Goal: Task Accomplishment & Management: Use online tool/utility

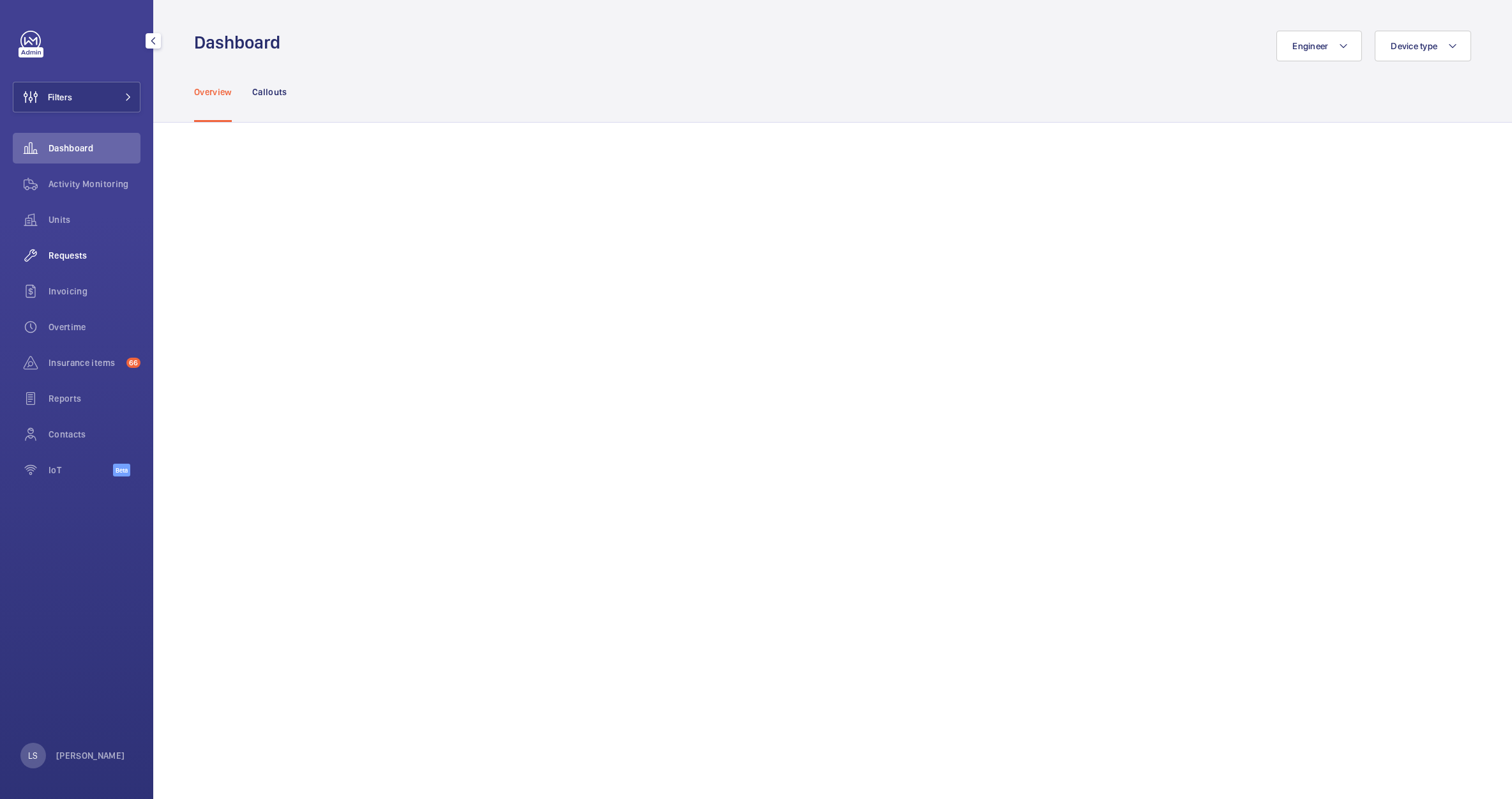
click at [79, 259] on span "Requests" at bounding box center [95, 255] width 92 height 13
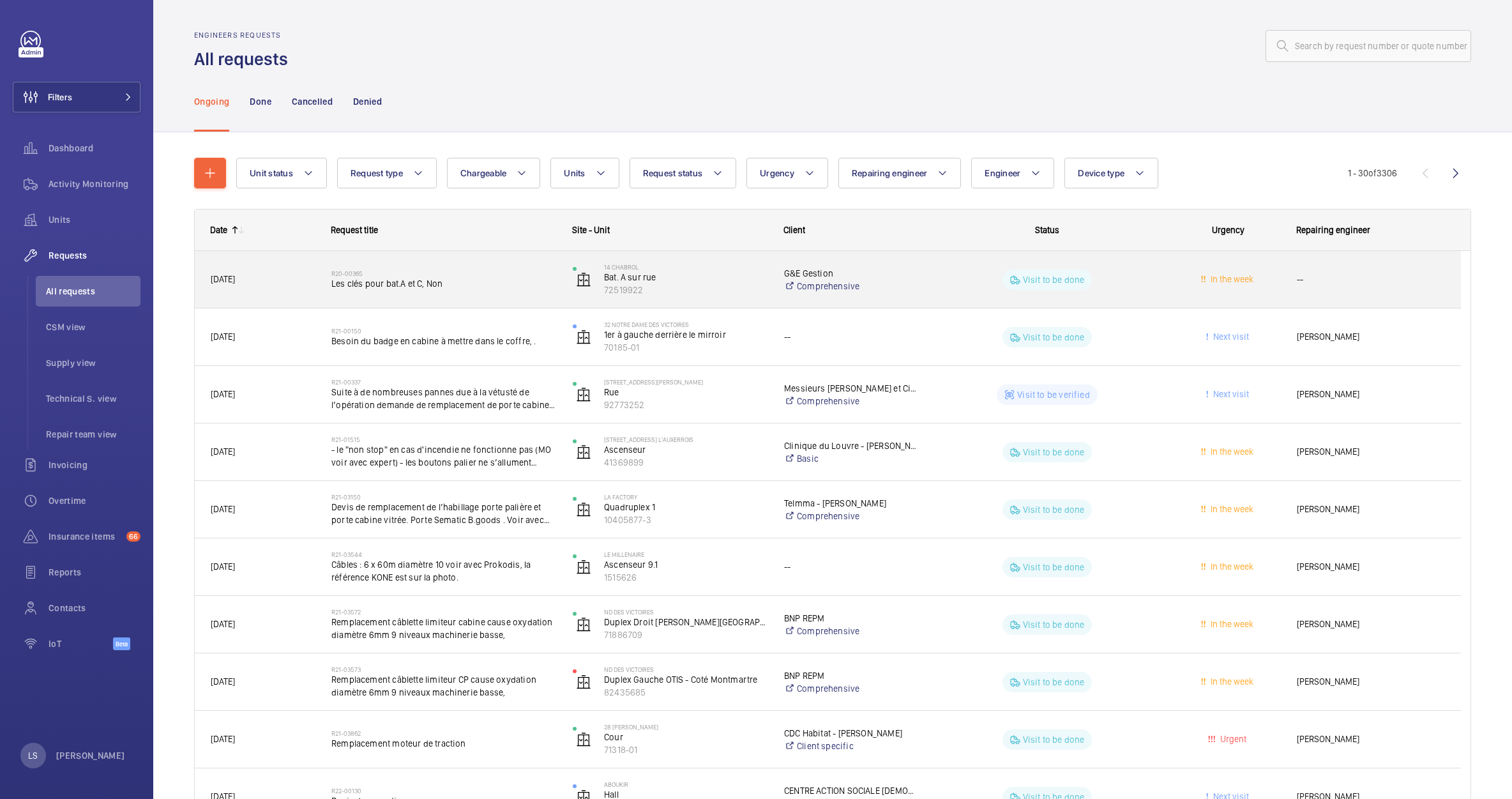
click at [433, 286] on span "Les clés pour bat.A et C, Non" at bounding box center [443, 283] width 224 height 13
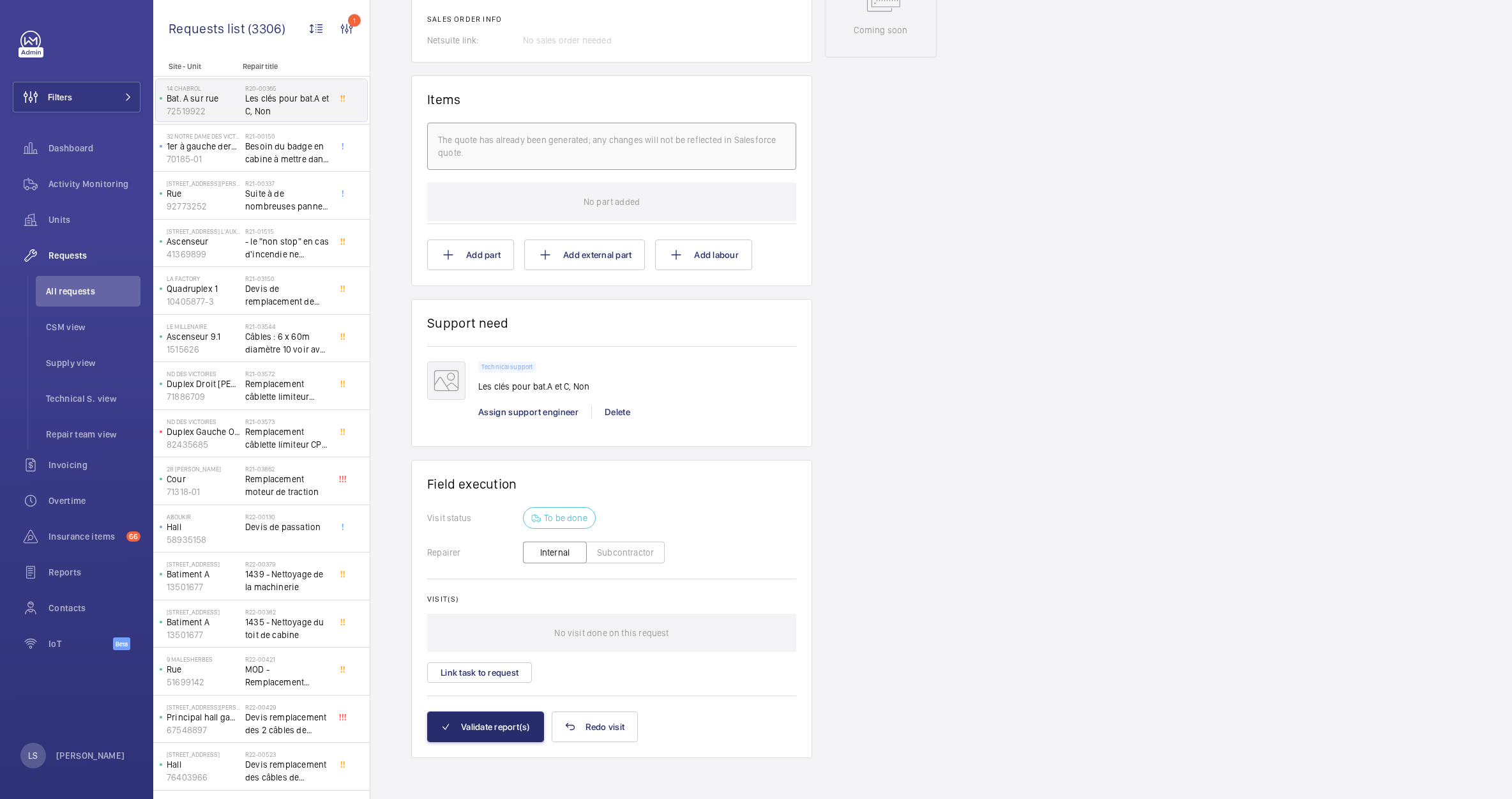
scroll to position [690, 0]
click at [87, 283] on li "All requests" at bounding box center [88, 291] width 105 height 31
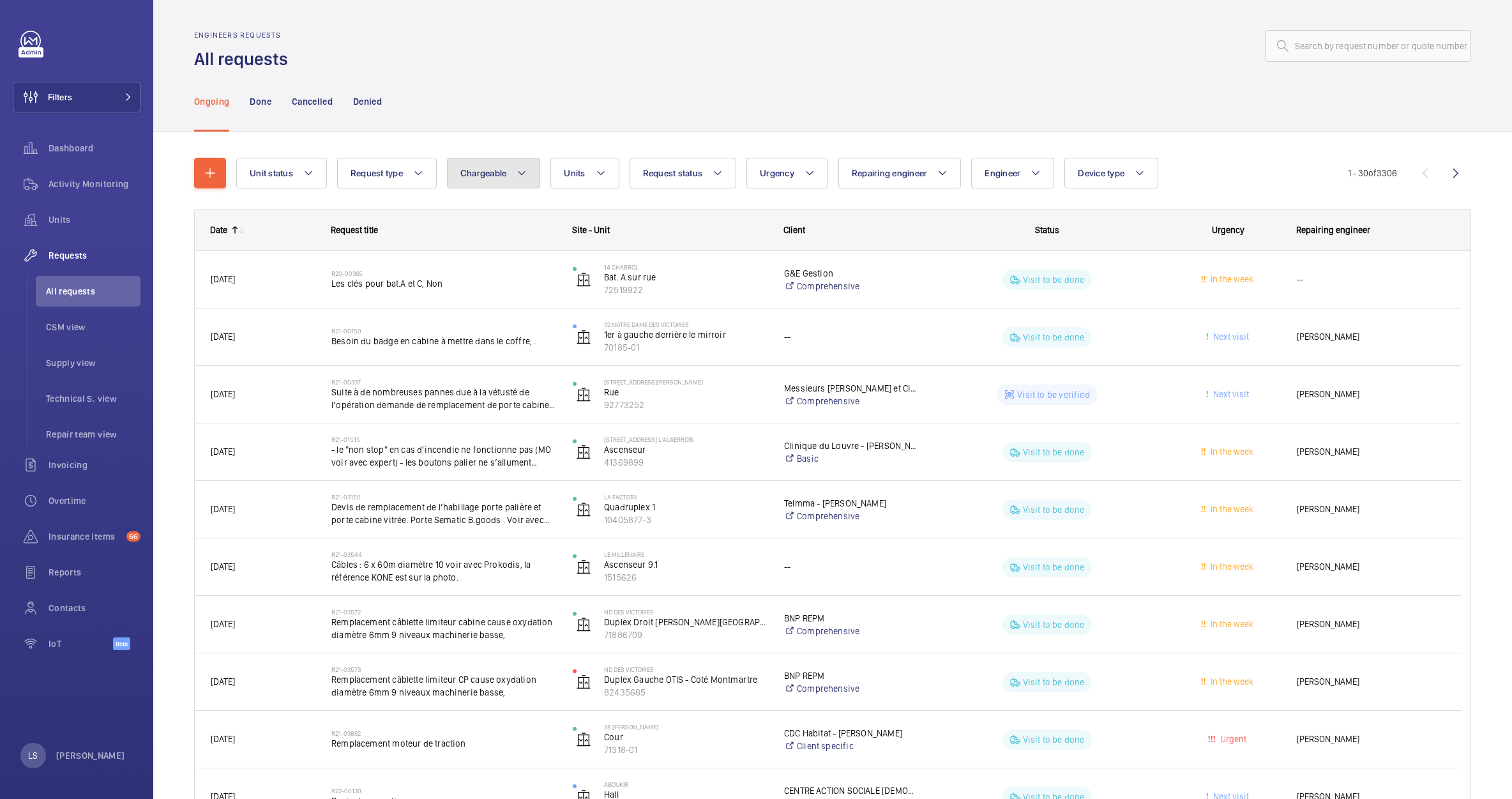
click at [512, 185] on button "Chargeable" at bounding box center [494, 173] width 94 height 31
click at [511, 209] on mat-radio-button "Chargeable" at bounding box center [568, 212] width 230 height 25
radio input "true"
click at [734, 172] on mat-icon at bounding box center [733, 173] width 10 height 15
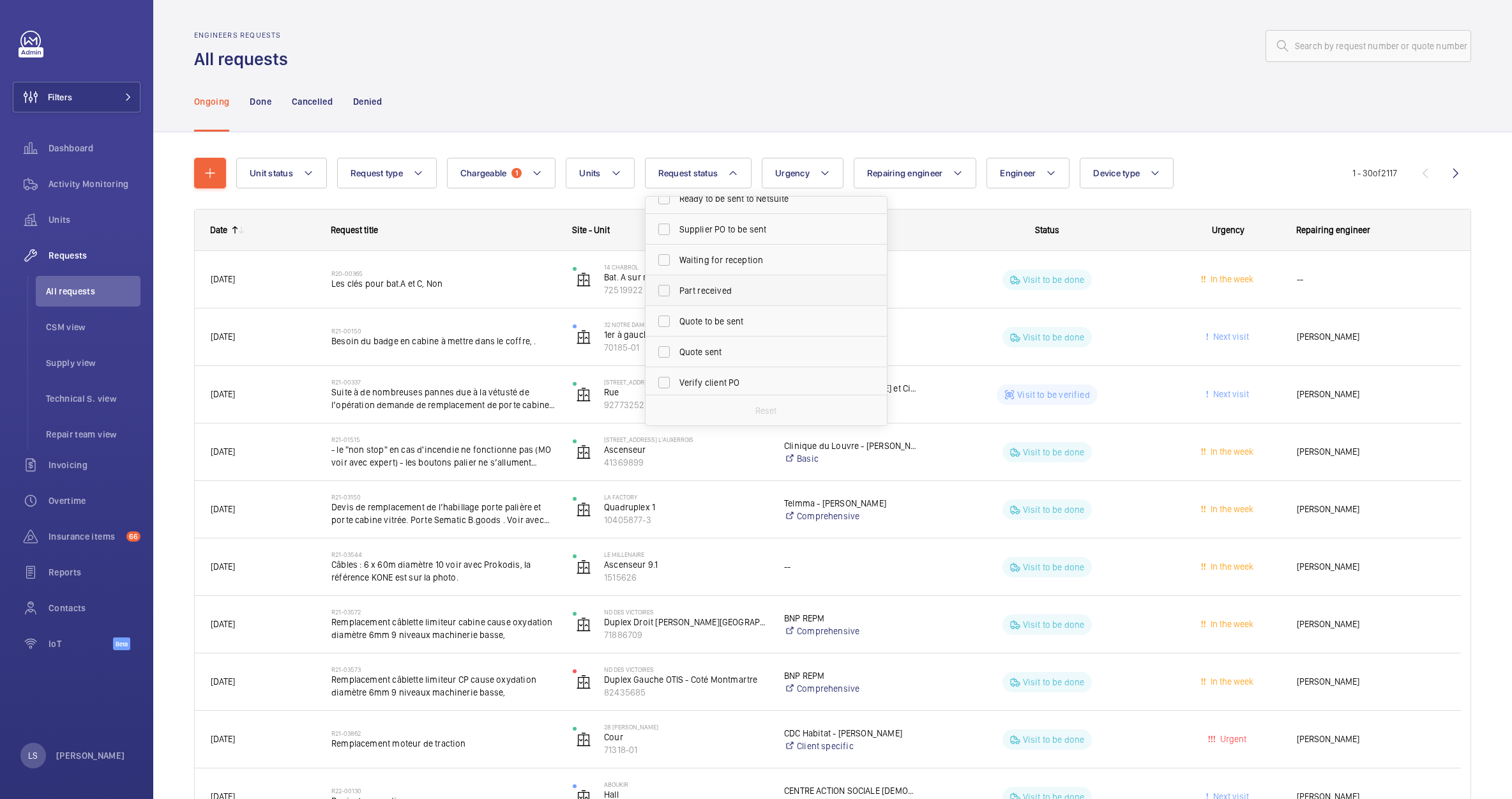
scroll to position [127, 0]
click at [682, 328] on span "Quote sent" at bounding box center [767, 329] width 176 height 13
click at [677, 328] on input "Quote sent" at bounding box center [664, 329] width 25 height 25
checkbox input "true"
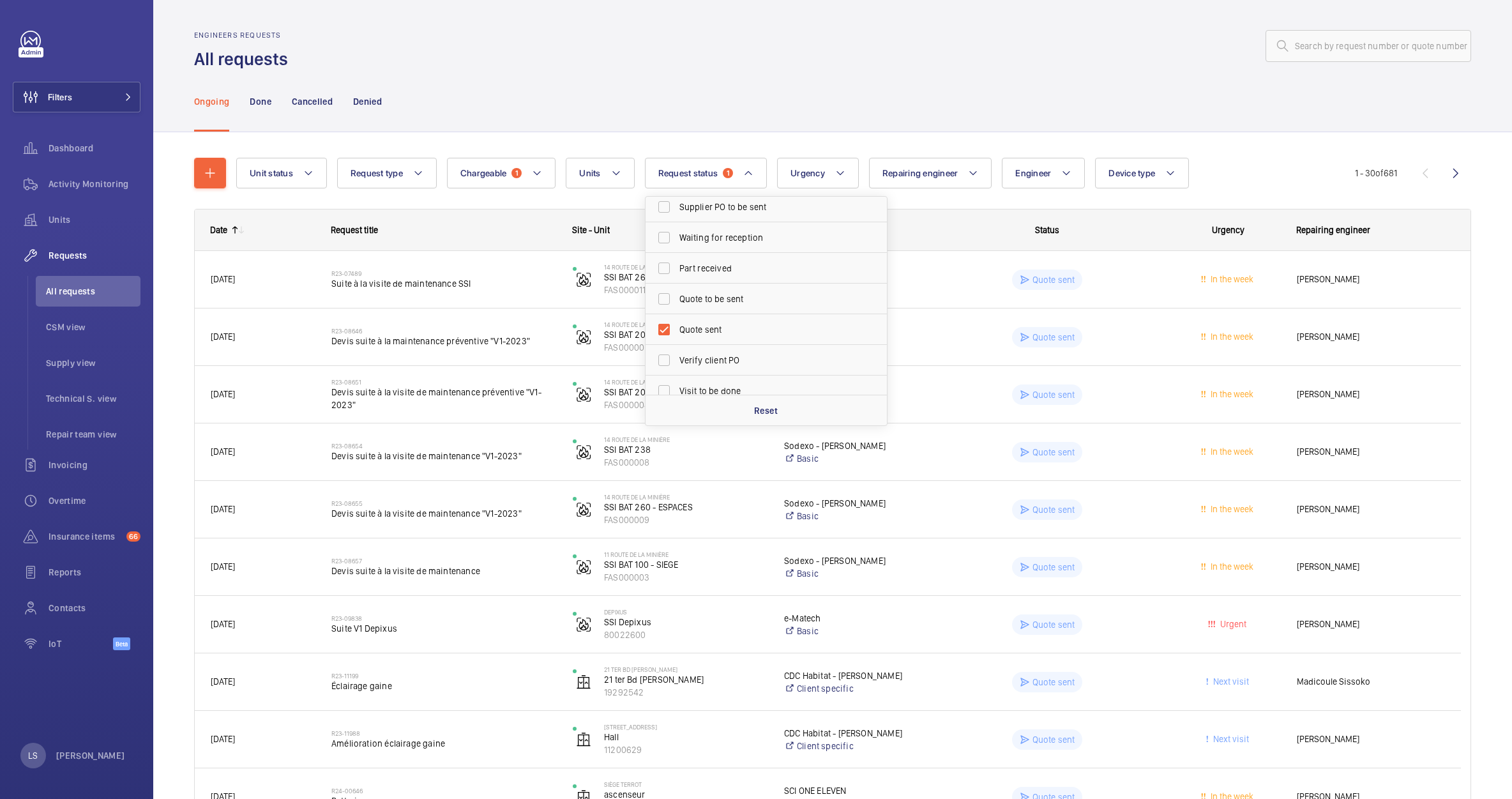
click at [548, 211] on div "Request title" at bounding box center [435, 229] width 241 height 41
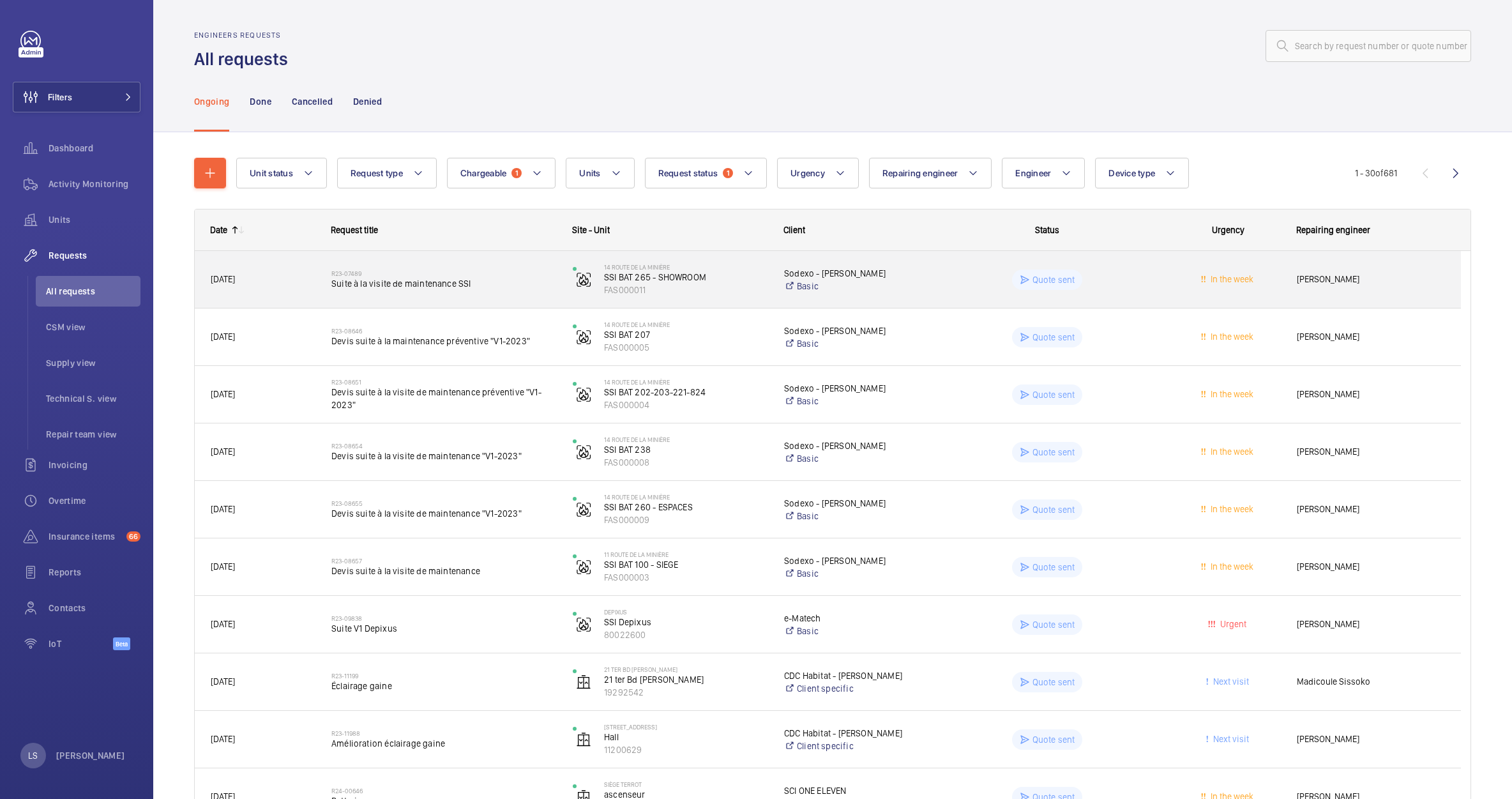
click at [439, 286] on span "Suite à la visite de maintenance SSI" at bounding box center [443, 283] width 224 height 13
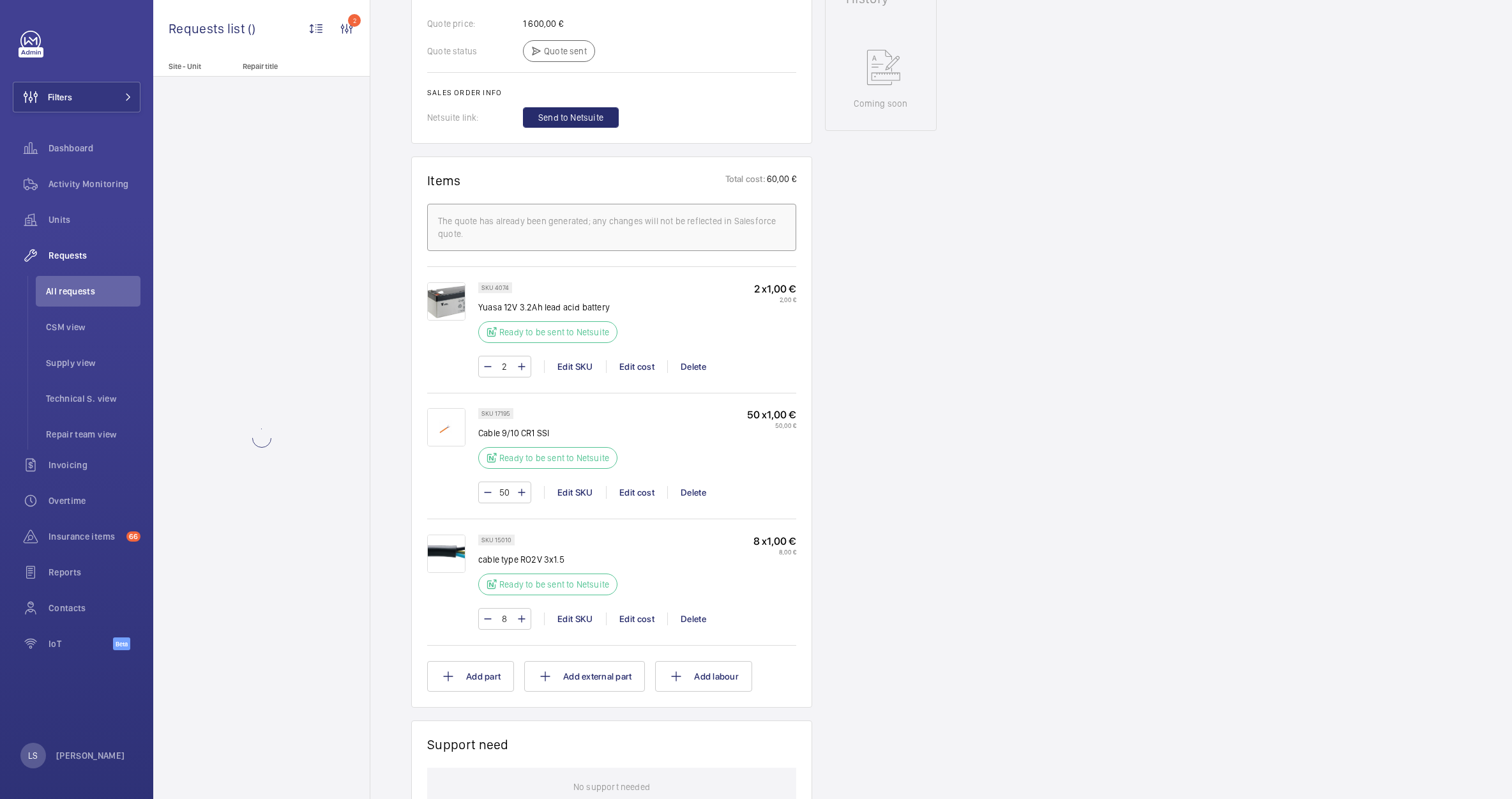
scroll to position [830, 0]
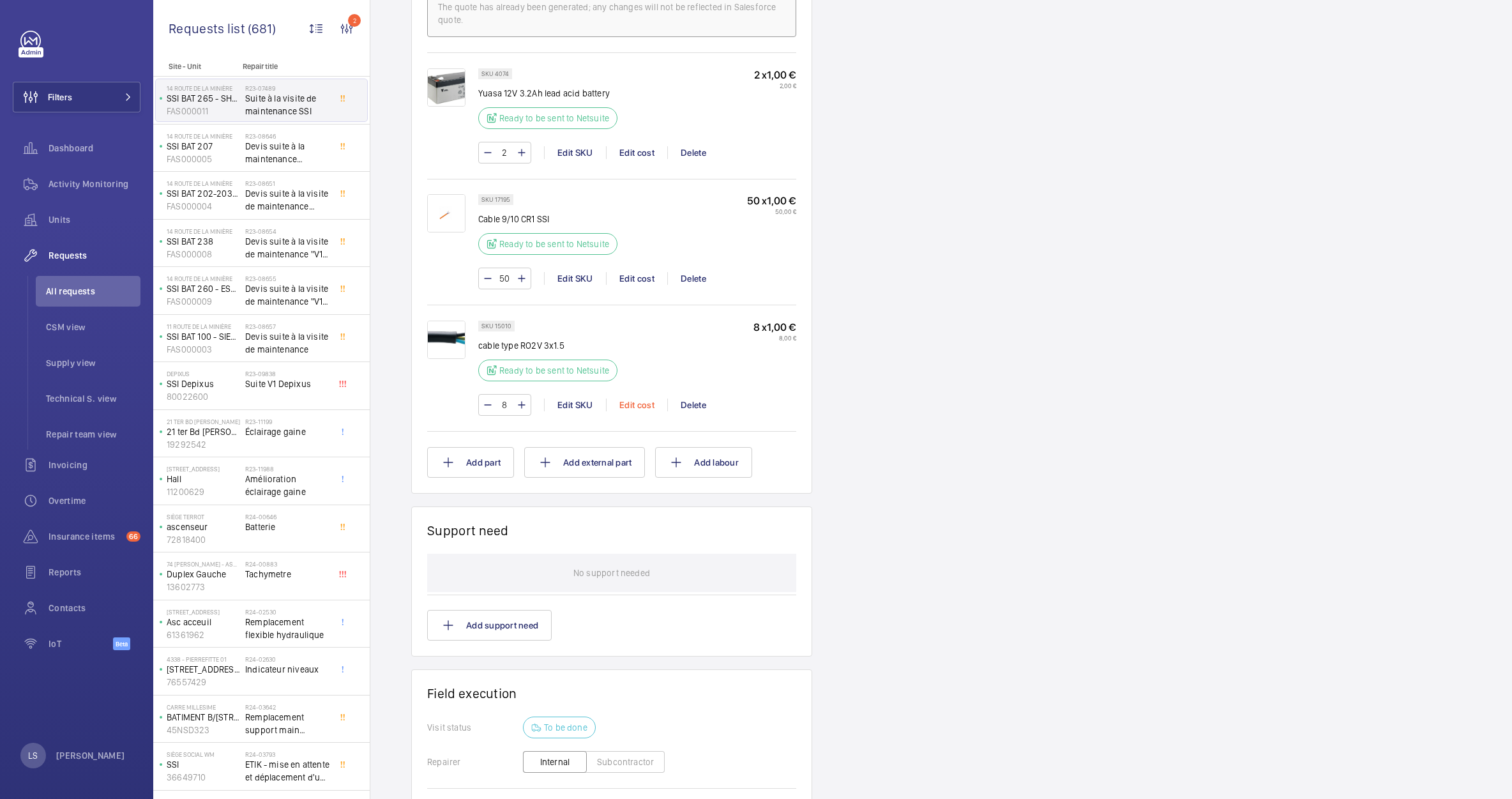
click at [636, 404] on div "Edit cost" at bounding box center [636, 405] width 61 height 13
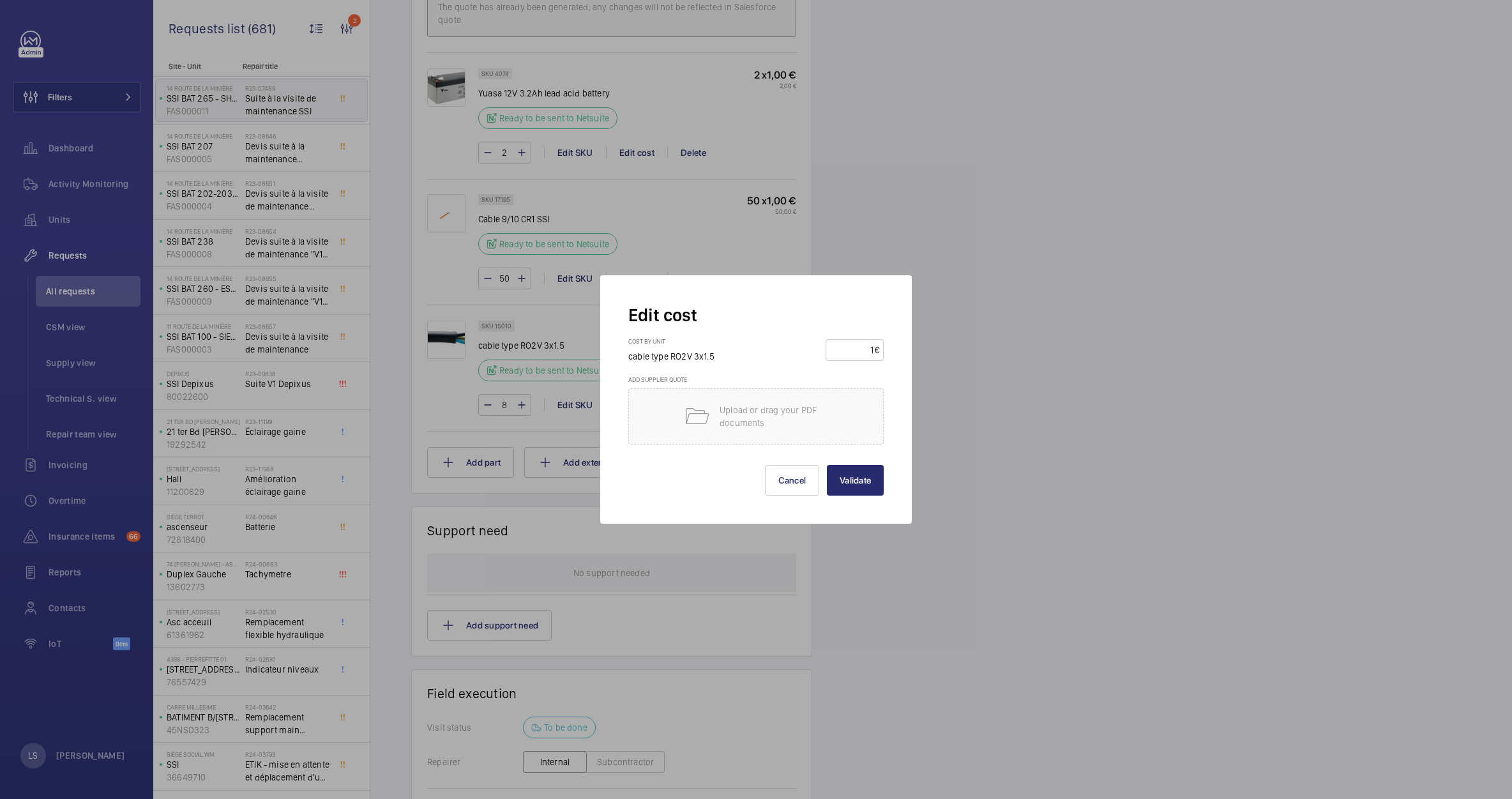
click at [1015, 295] on div at bounding box center [756, 400] width 1512 height 799
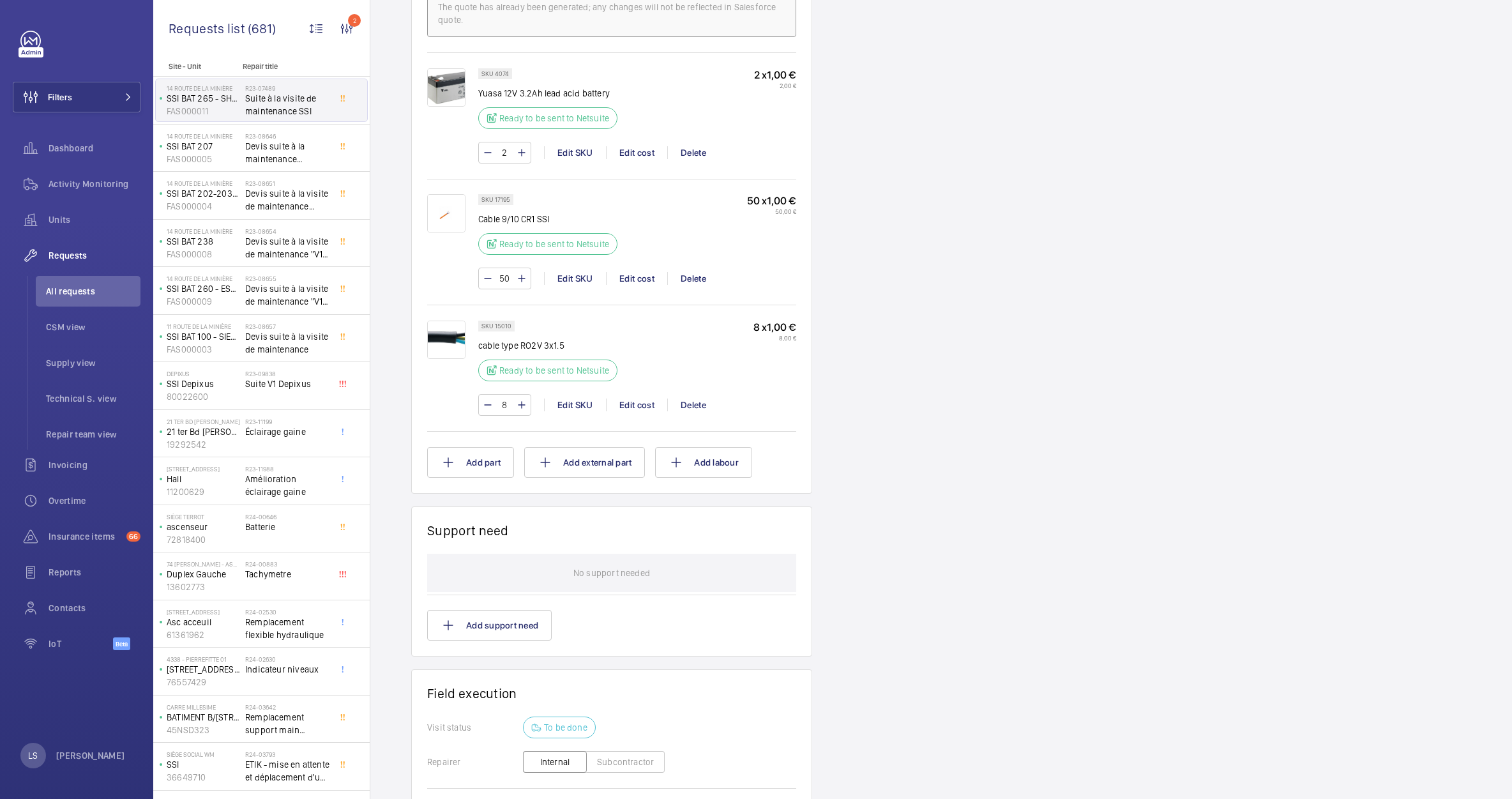
click at [640, 286] on div "50 Edit SKU Edit cost Delete" at bounding box center [637, 278] width 318 height 21
click at [637, 275] on div "Edit cost" at bounding box center [636, 279] width 61 height 13
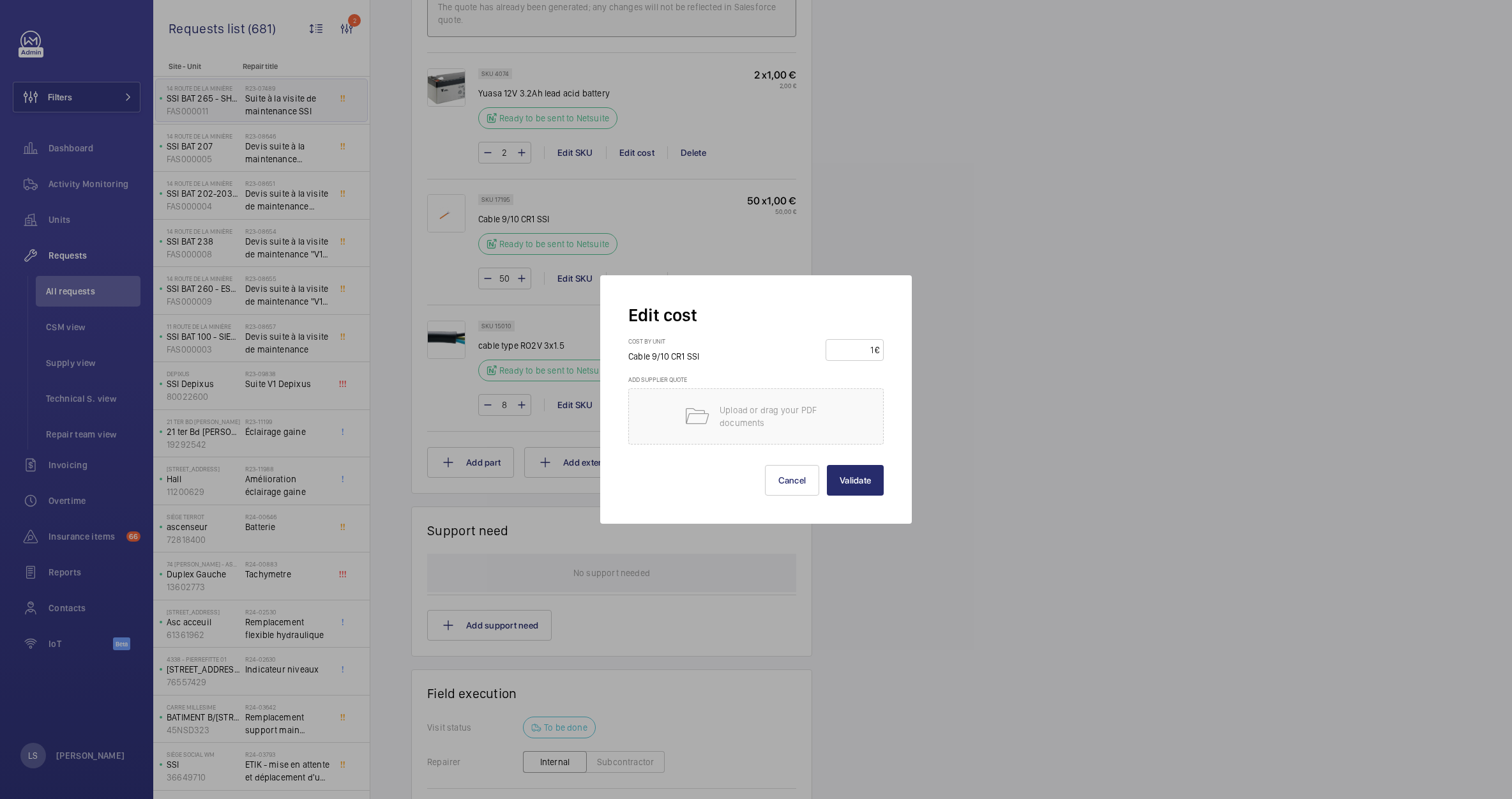
click at [1041, 279] on div at bounding box center [756, 400] width 1512 height 799
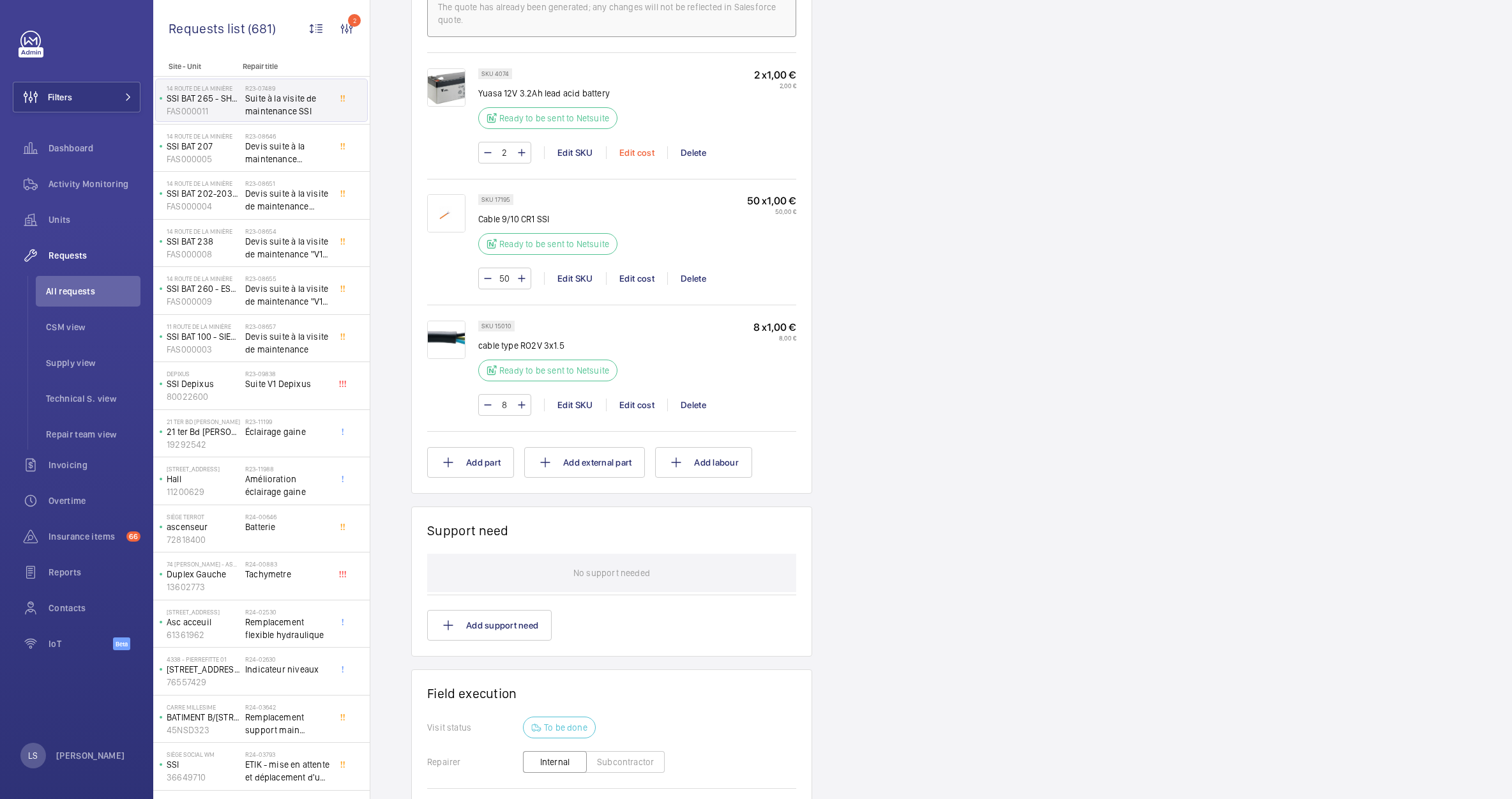
click at [633, 150] on div "Edit cost" at bounding box center [636, 153] width 61 height 13
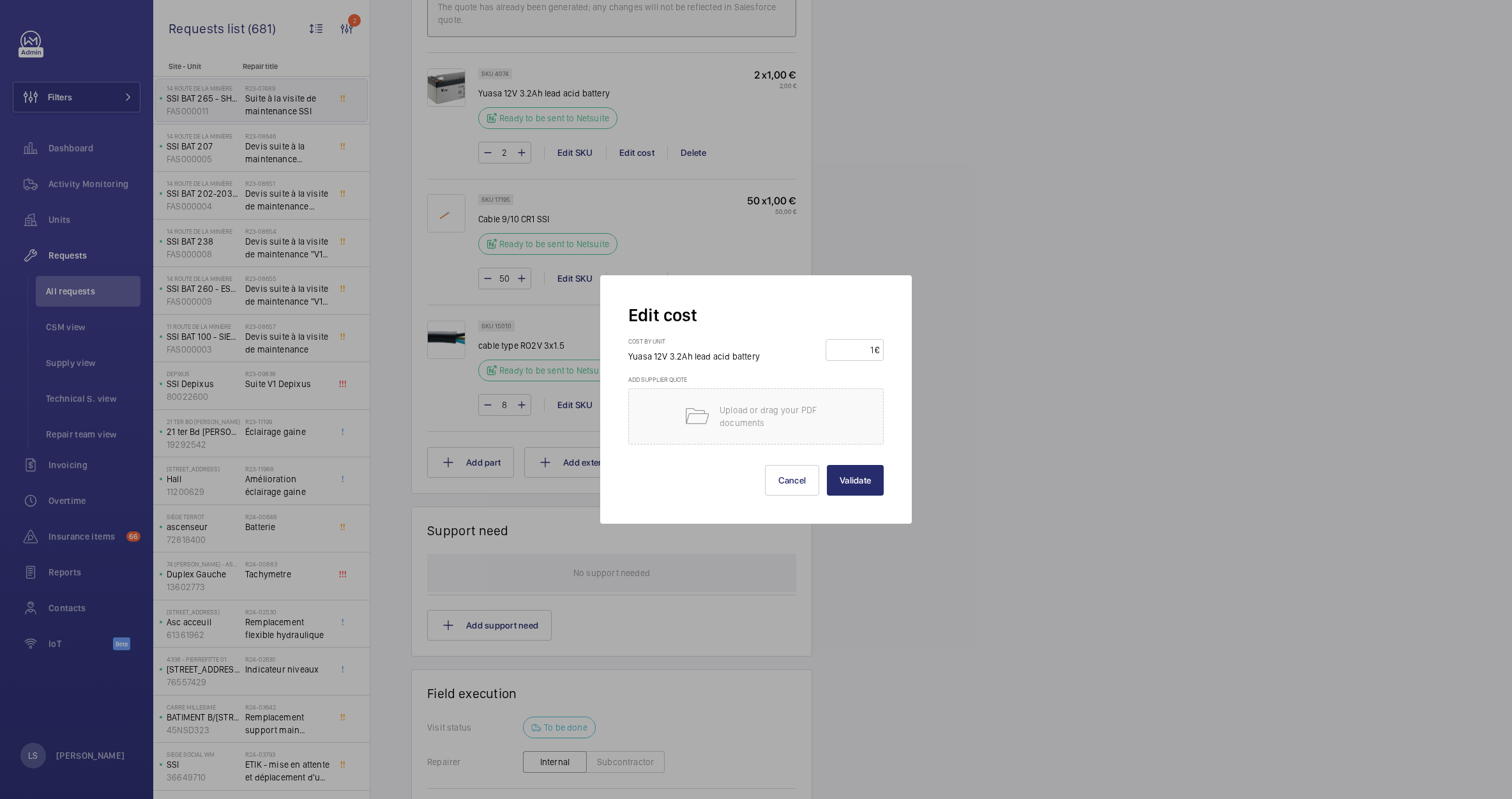
drag, startPoint x: 978, startPoint y: 218, endPoint x: 953, endPoint y: 216, distance: 25.1
click at [975, 218] on div at bounding box center [756, 400] width 1512 height 799
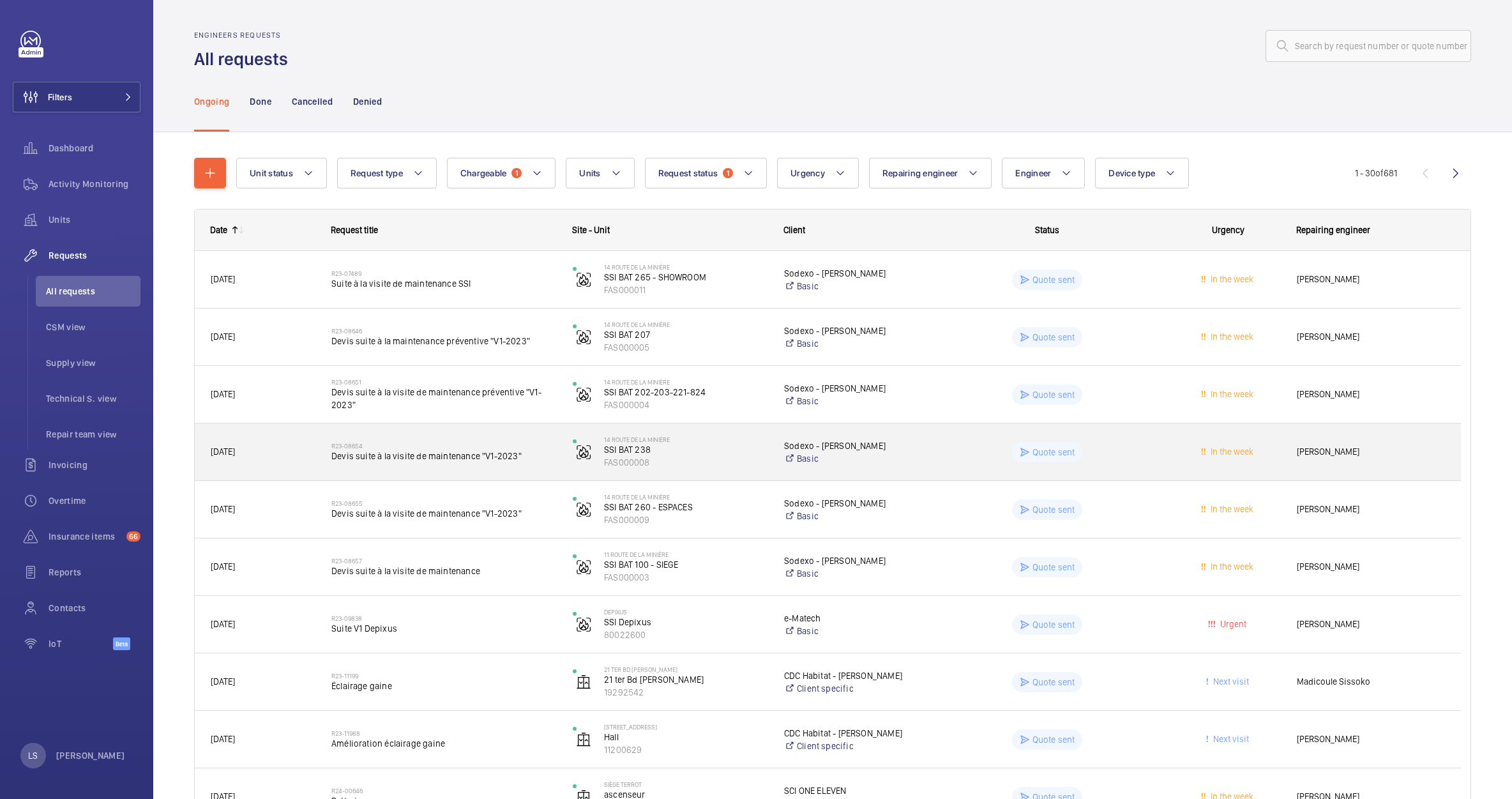
click at [494, 451] on span "Devis suite à la visite de maintenance "V1-2023"" at bounding box center [443, 456] width 224 height 13
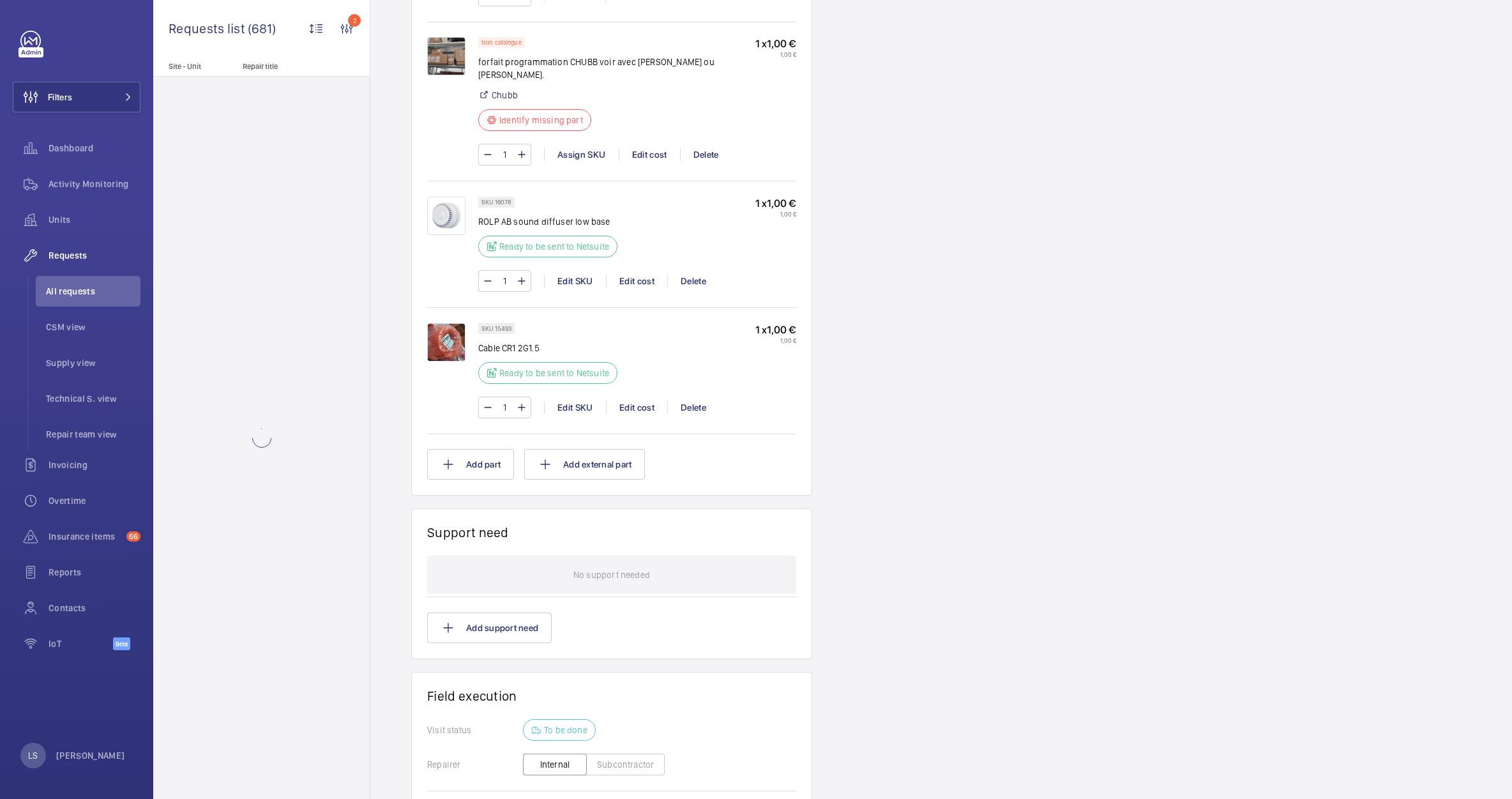
click at [579, 400] on div "1 Edit SKU Edit cost Delete" at bounding box center [637, 407] width 318 height 21
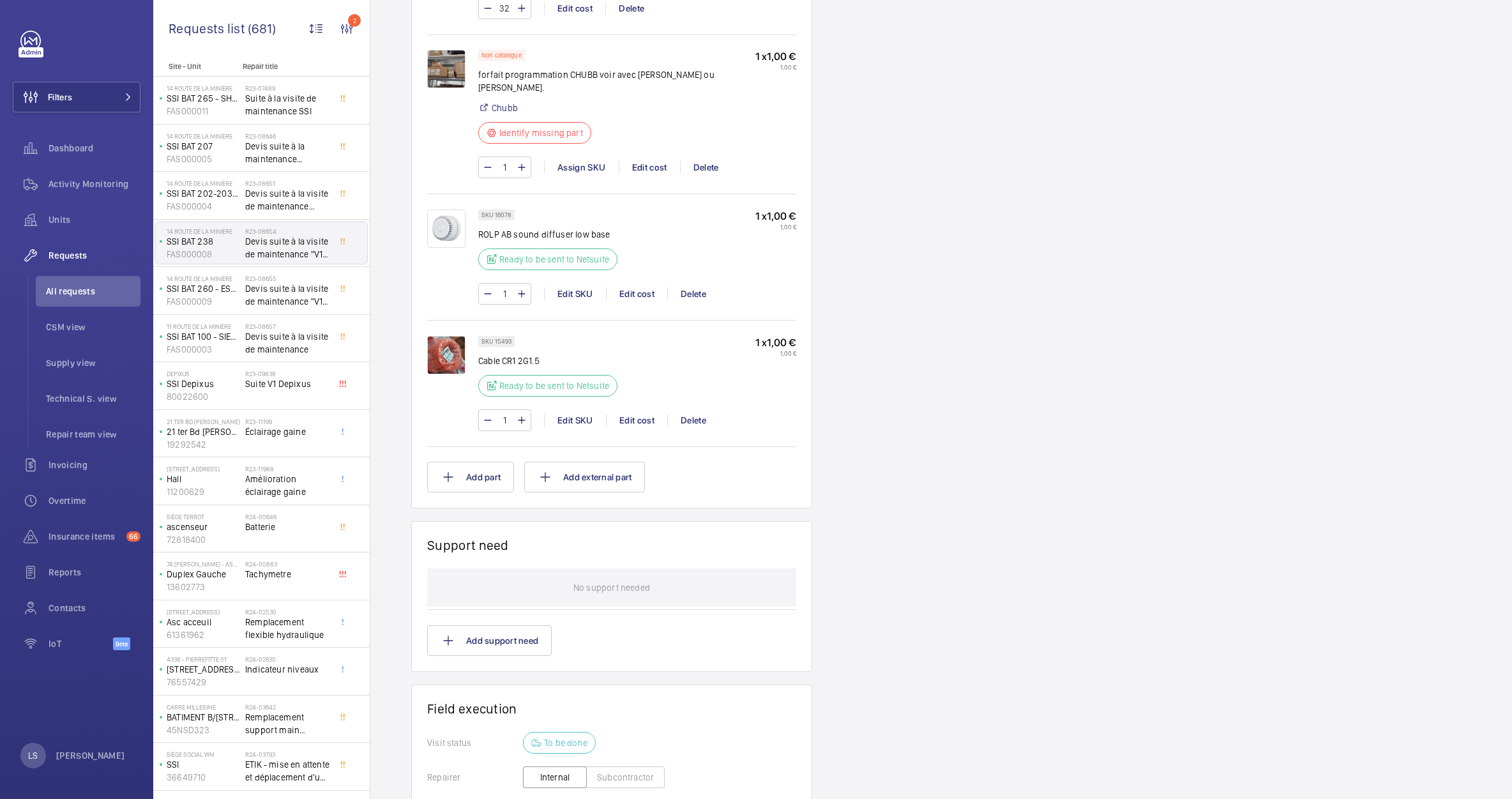
scroll to position [945, 0]
click at [580, 414] on div "Edit SKU" at bounding box center [575, 420] width 62 height 13
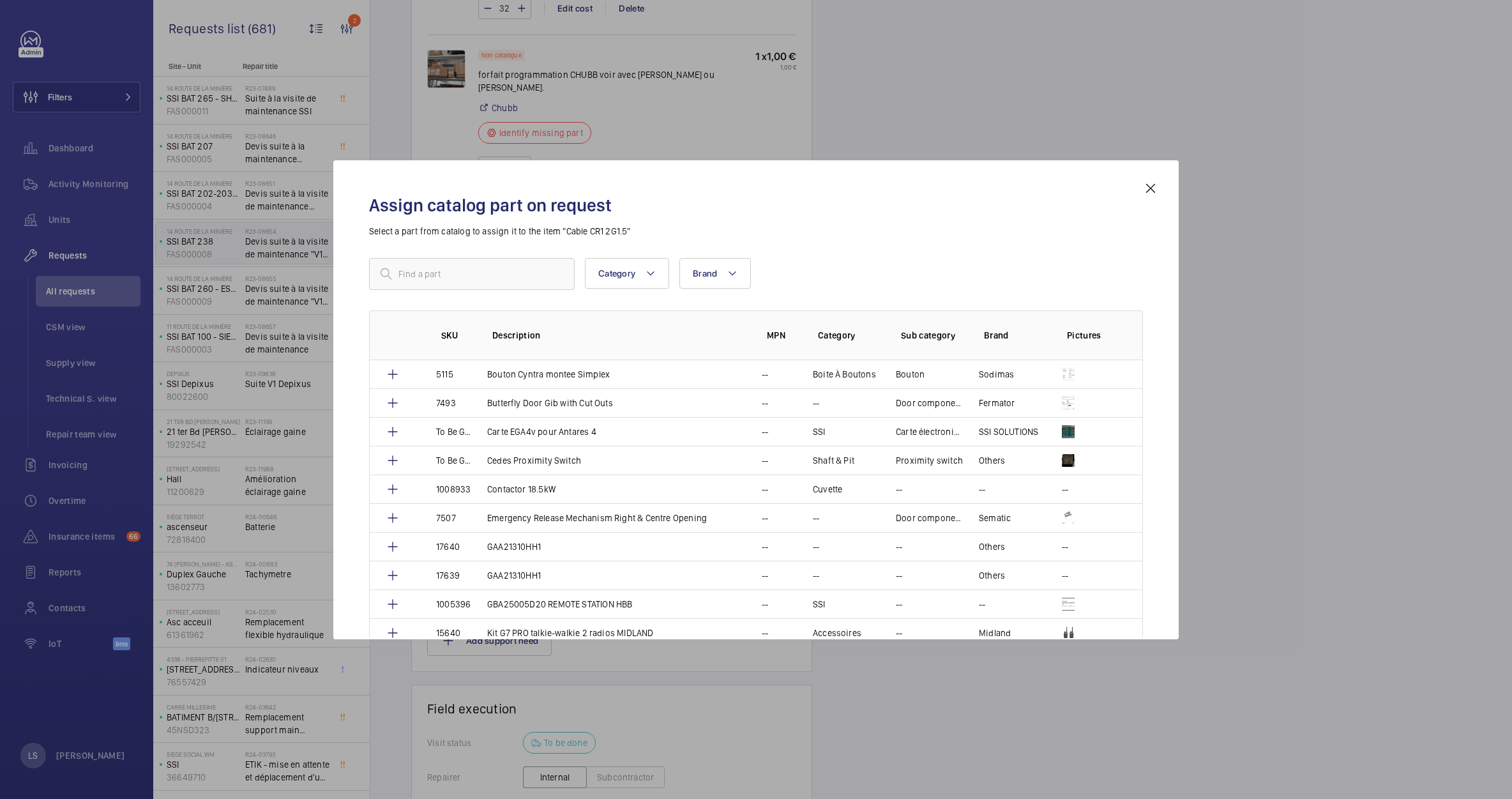
click at [1276, 333] on div at bounding box center [756, 400] width 1512 height 799
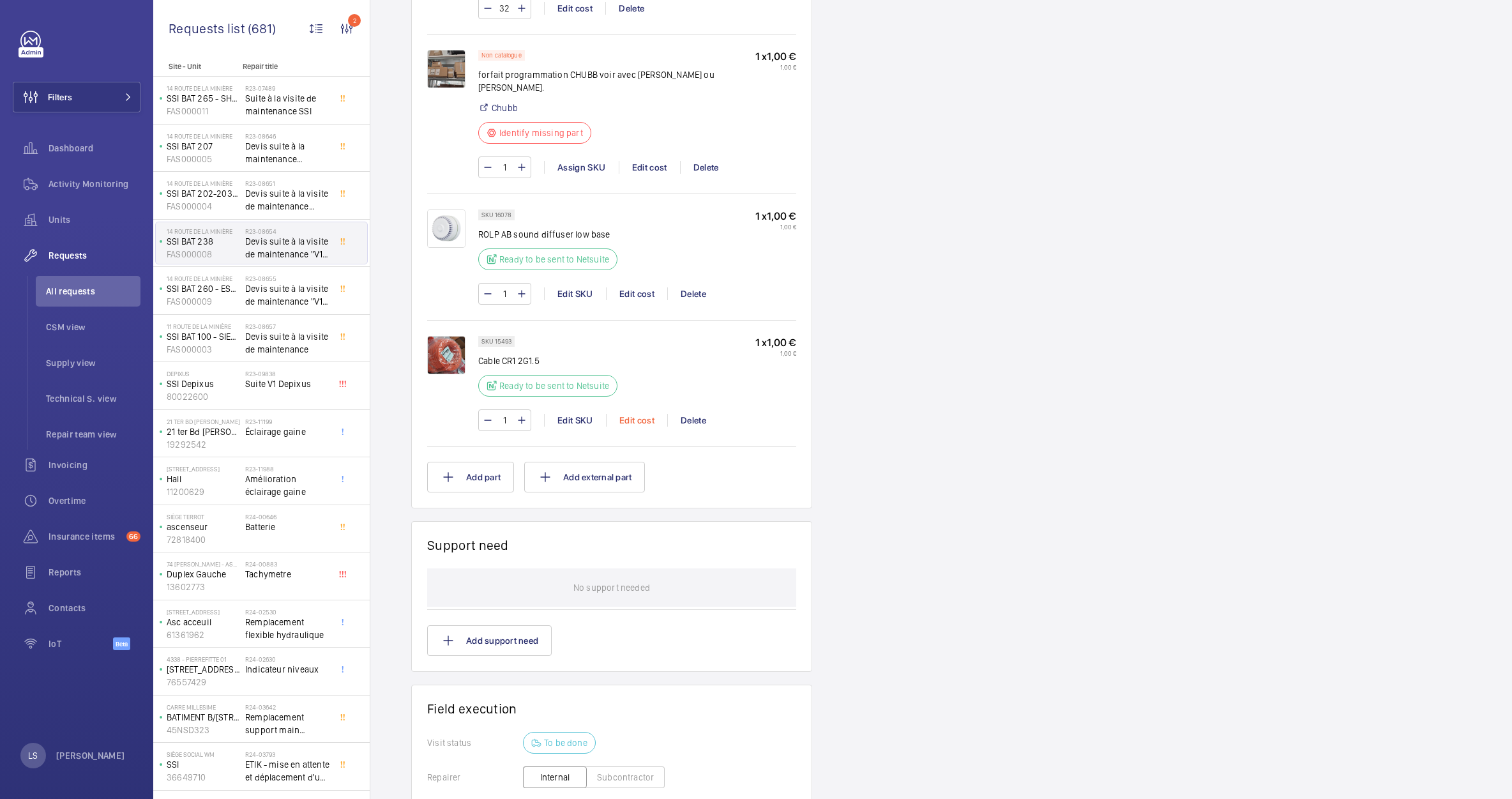
click at [638, 414] on div "Edit cost" at bounding box center [636, 420] width 61 height 13
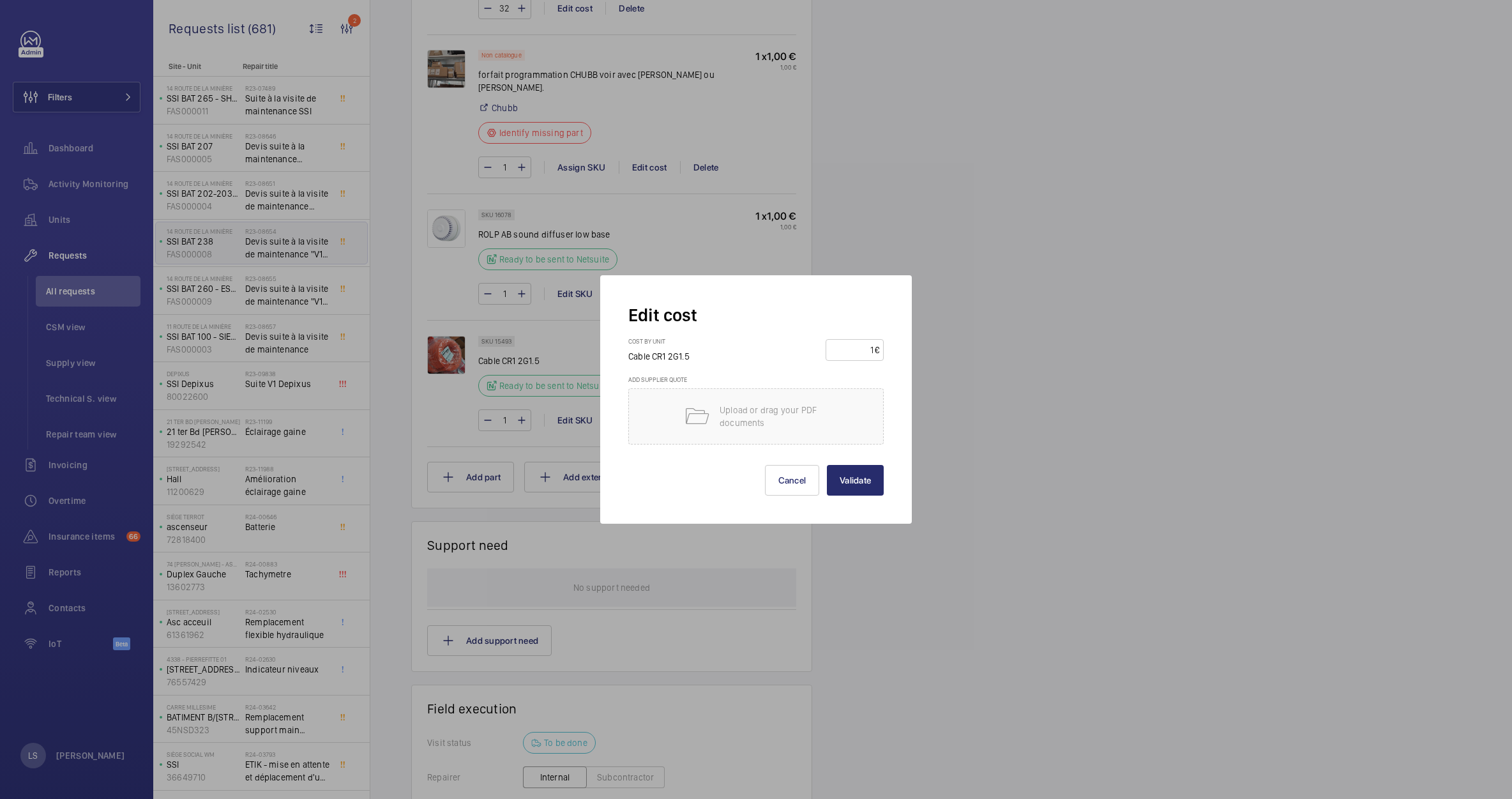
click at [1120, 361] on div at bounding box center [756, 400] width 1512 height 799
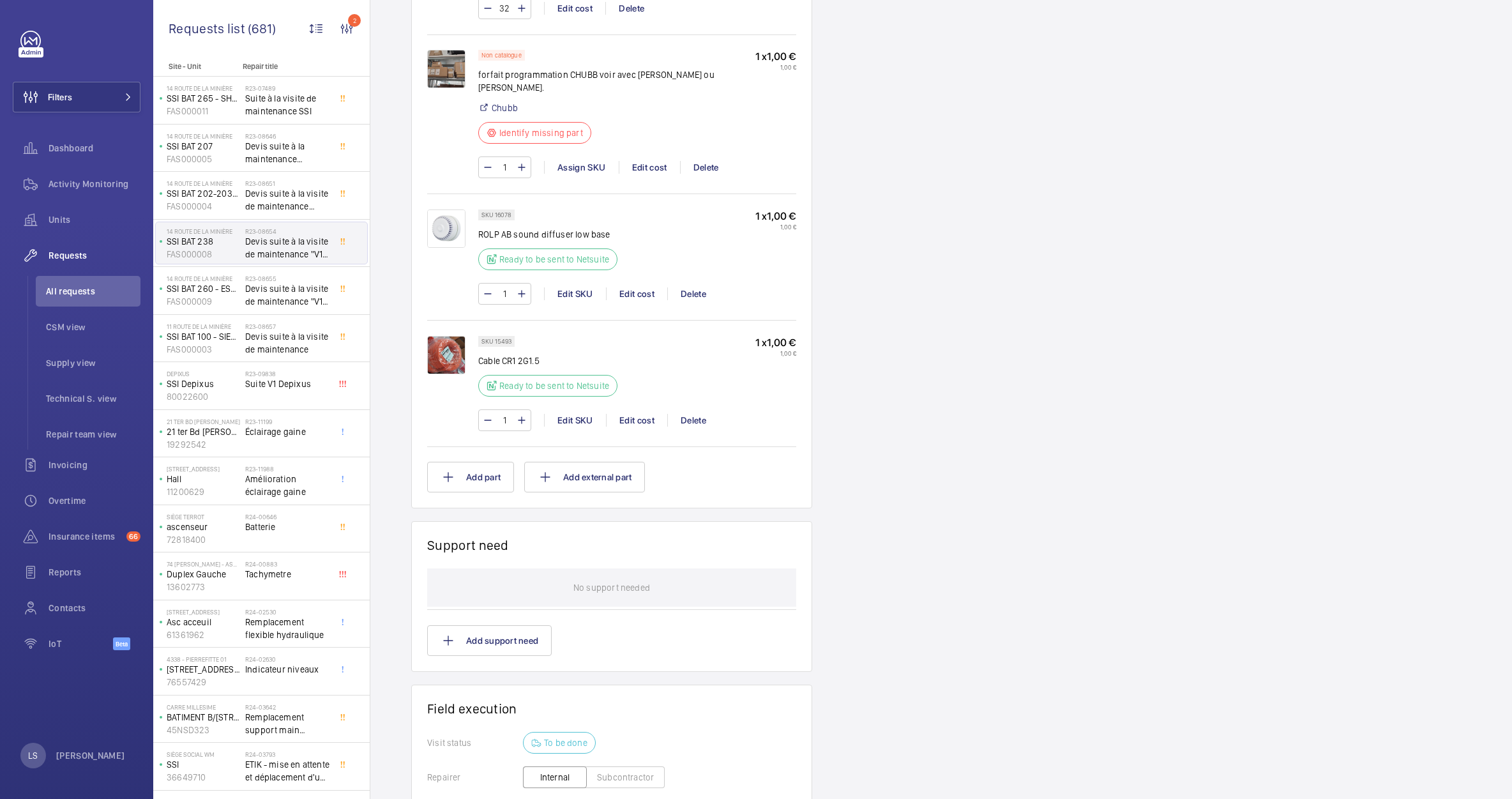
click at [648, 287] on div "1 Edit SKU Edit cost Delete" at bounding box center [637, 293] width 318 height 21
click at [641, 287] on div "Edit cost" at bounding box center [636, 294] width 61 height 13
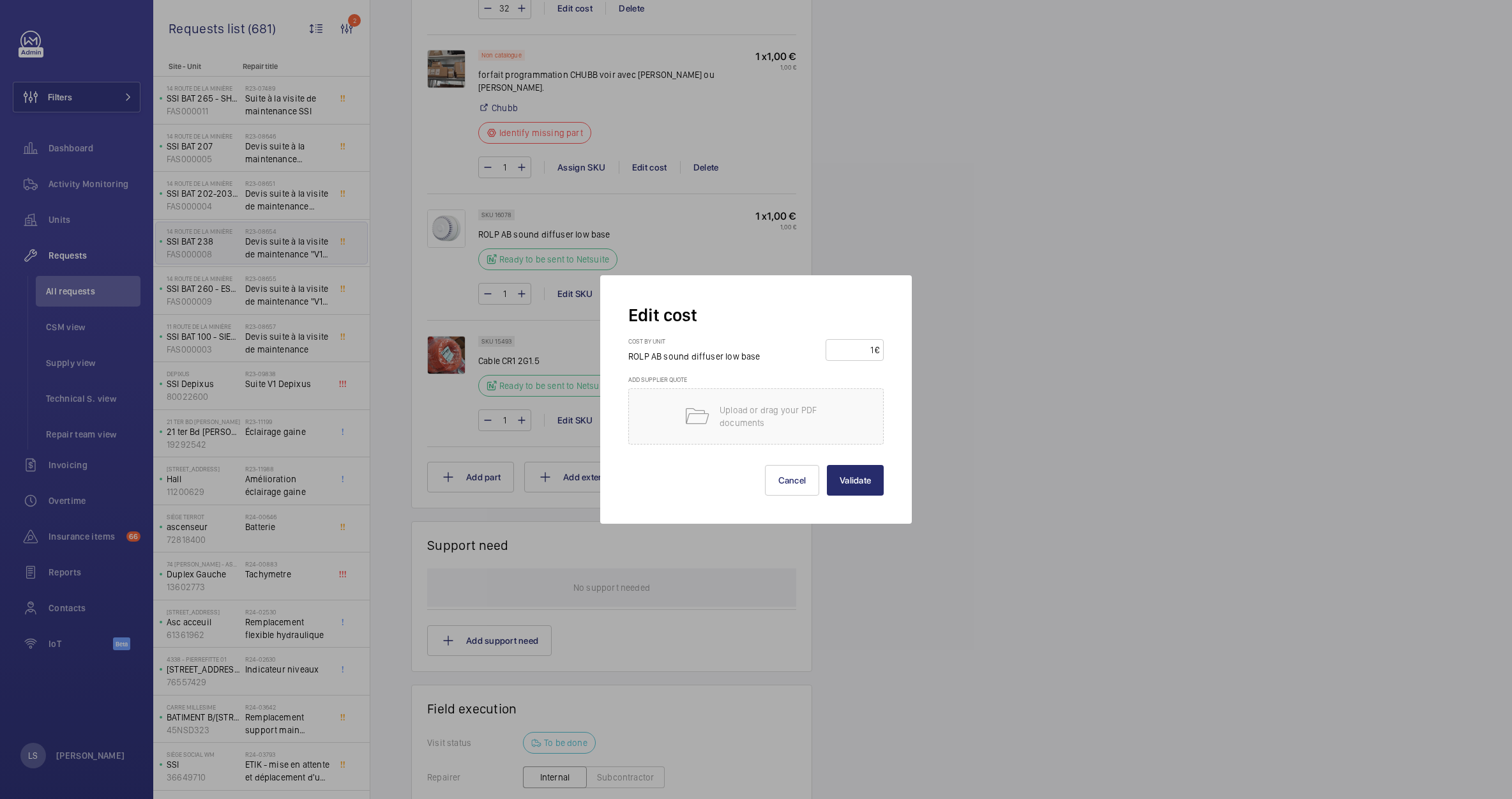
drag, startPoint x: 1083, startPoint y: 289, endPoint x: 979, endPoint y: 259, distance: 108.2
click at [1081, 289] on div at bounding box center [756, 400] width 1512 height 799
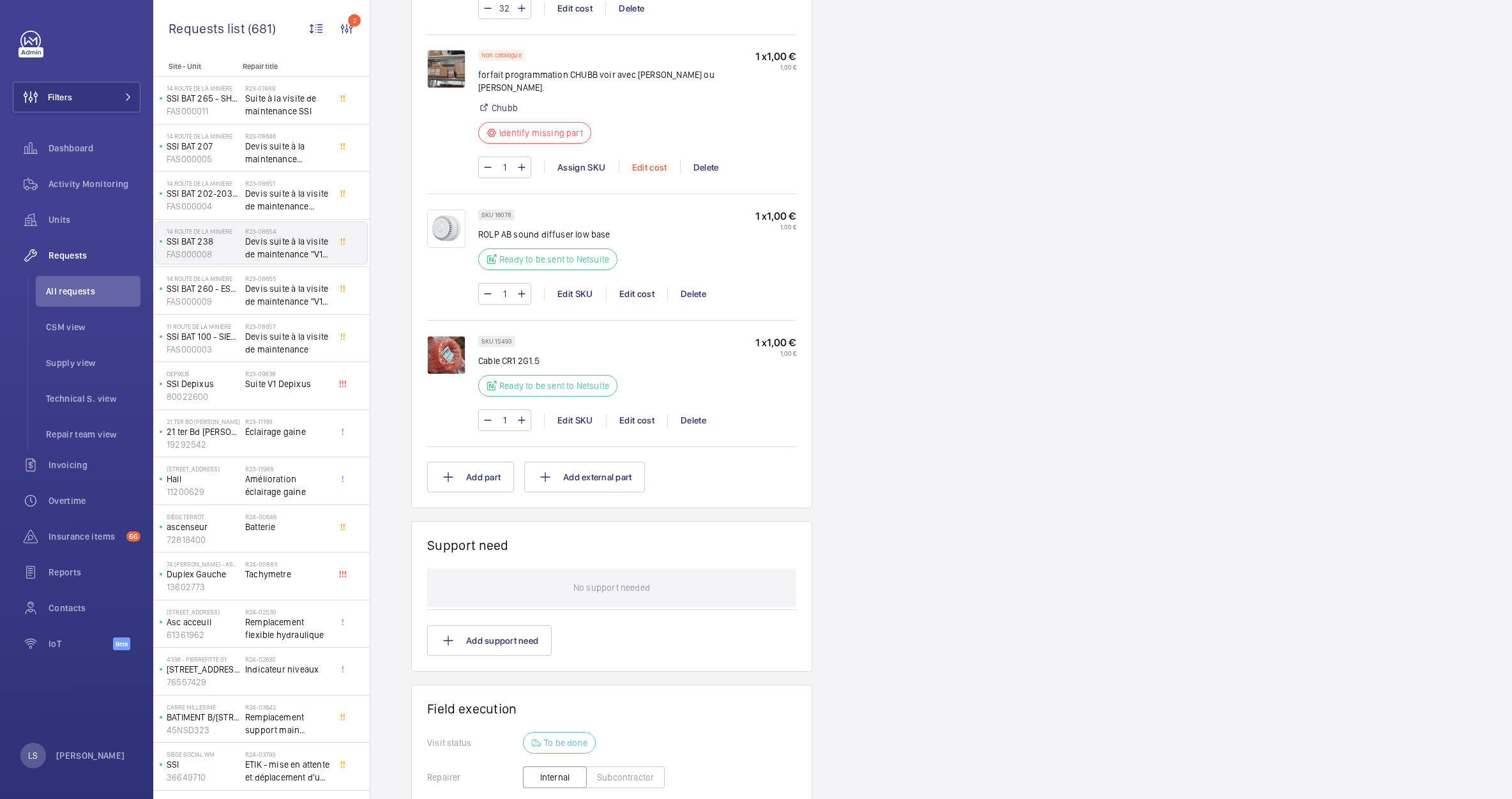
click at [654, 161] on div "Edit cost" at bounding box center [649, 167] width 61 height 13
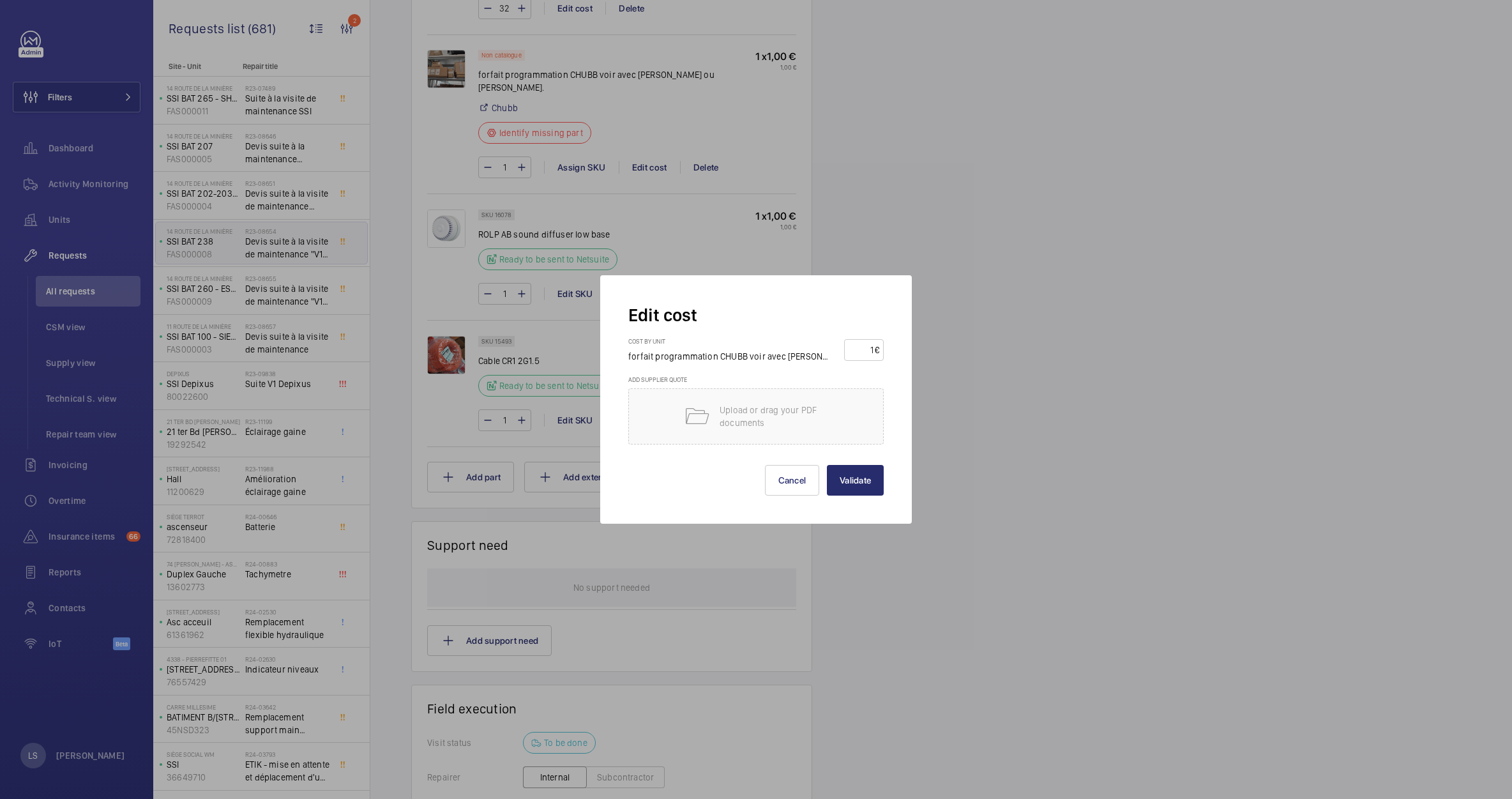
click at [1096, 276] on div at bounding box center [756, 400] width 1512 height 799
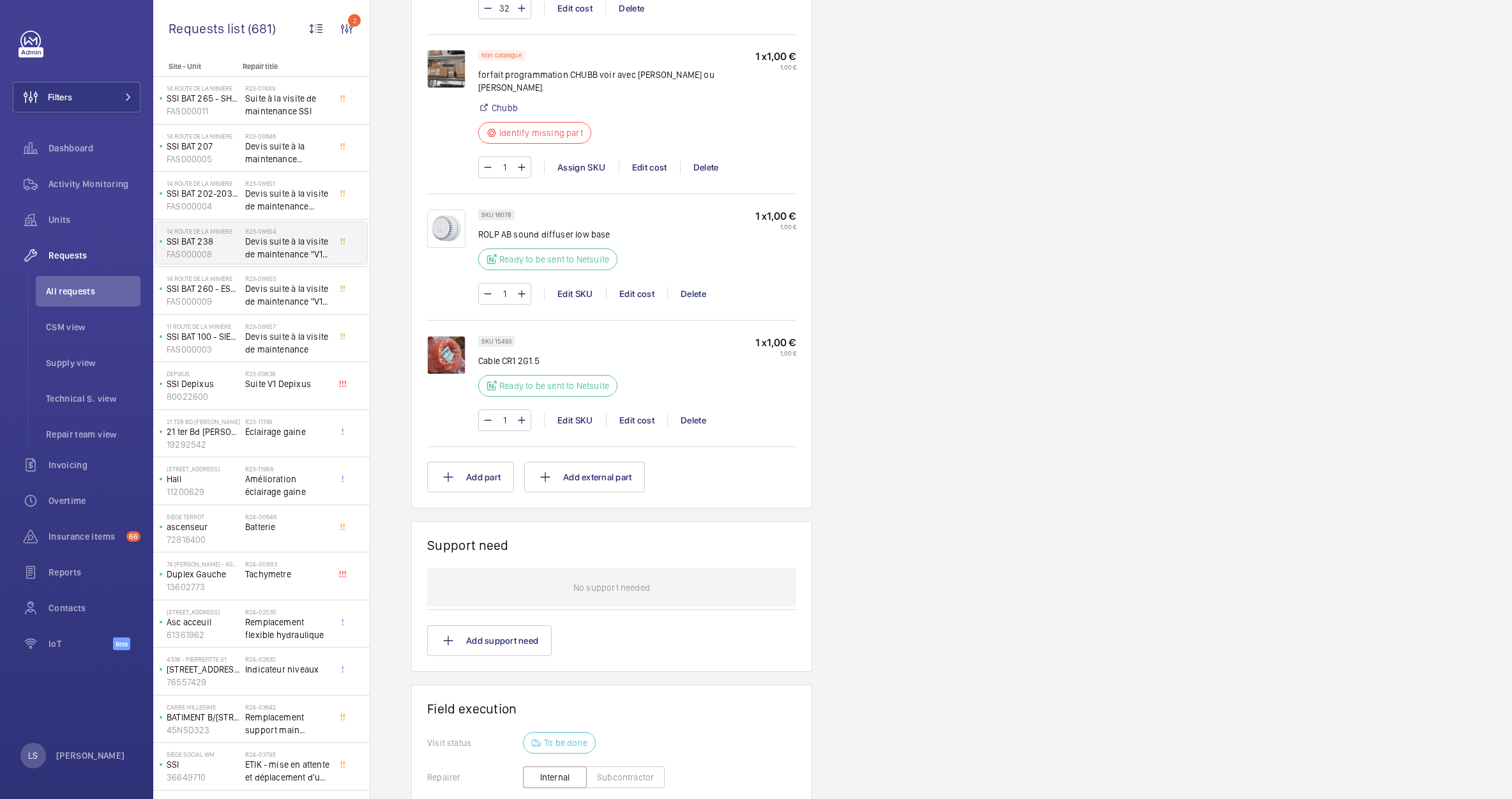
scroll to position [626, 0]
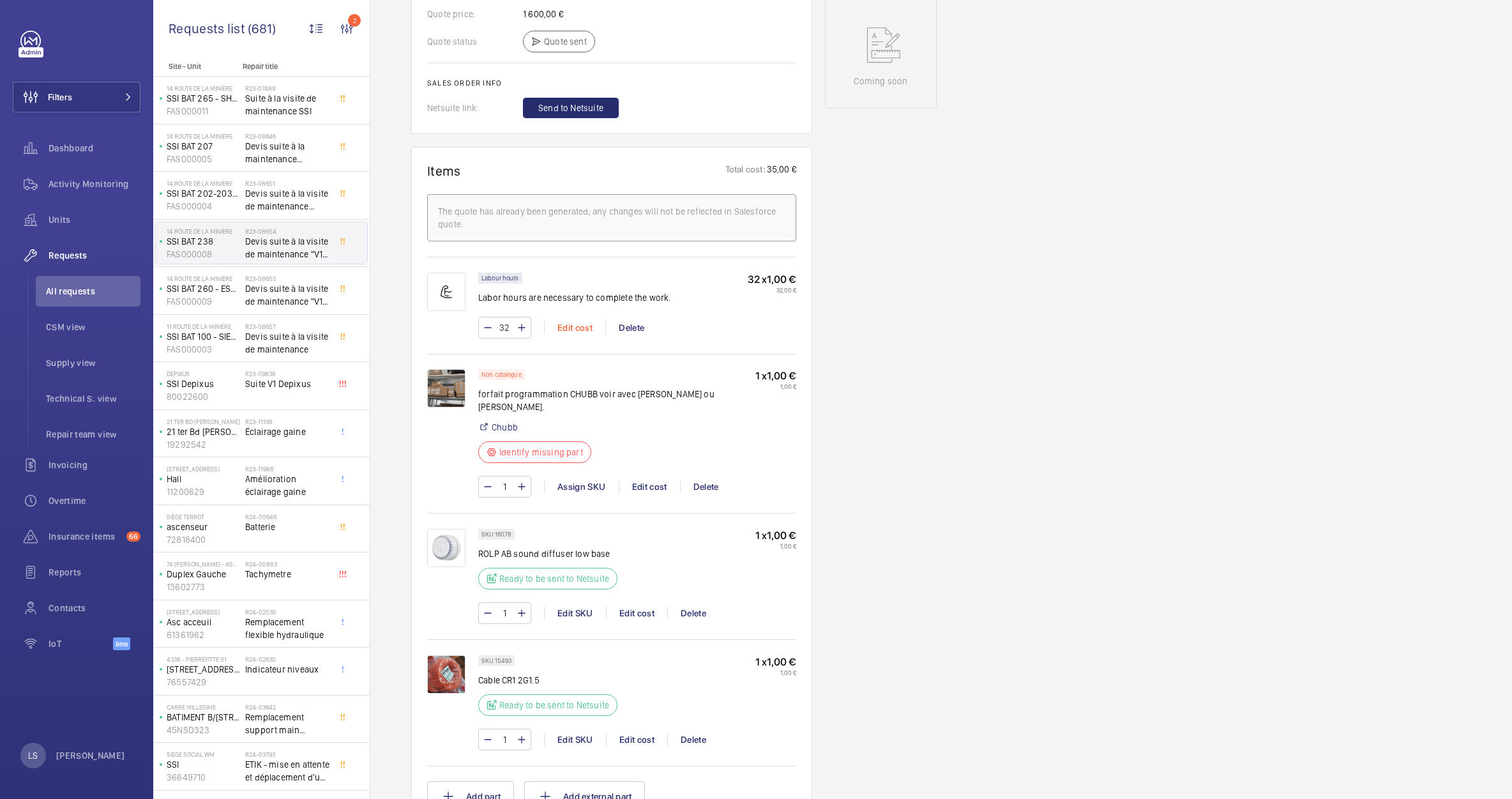
click at [584, 328] on div "Edit cost" at bounding box center [575, 328] width 61 height 13
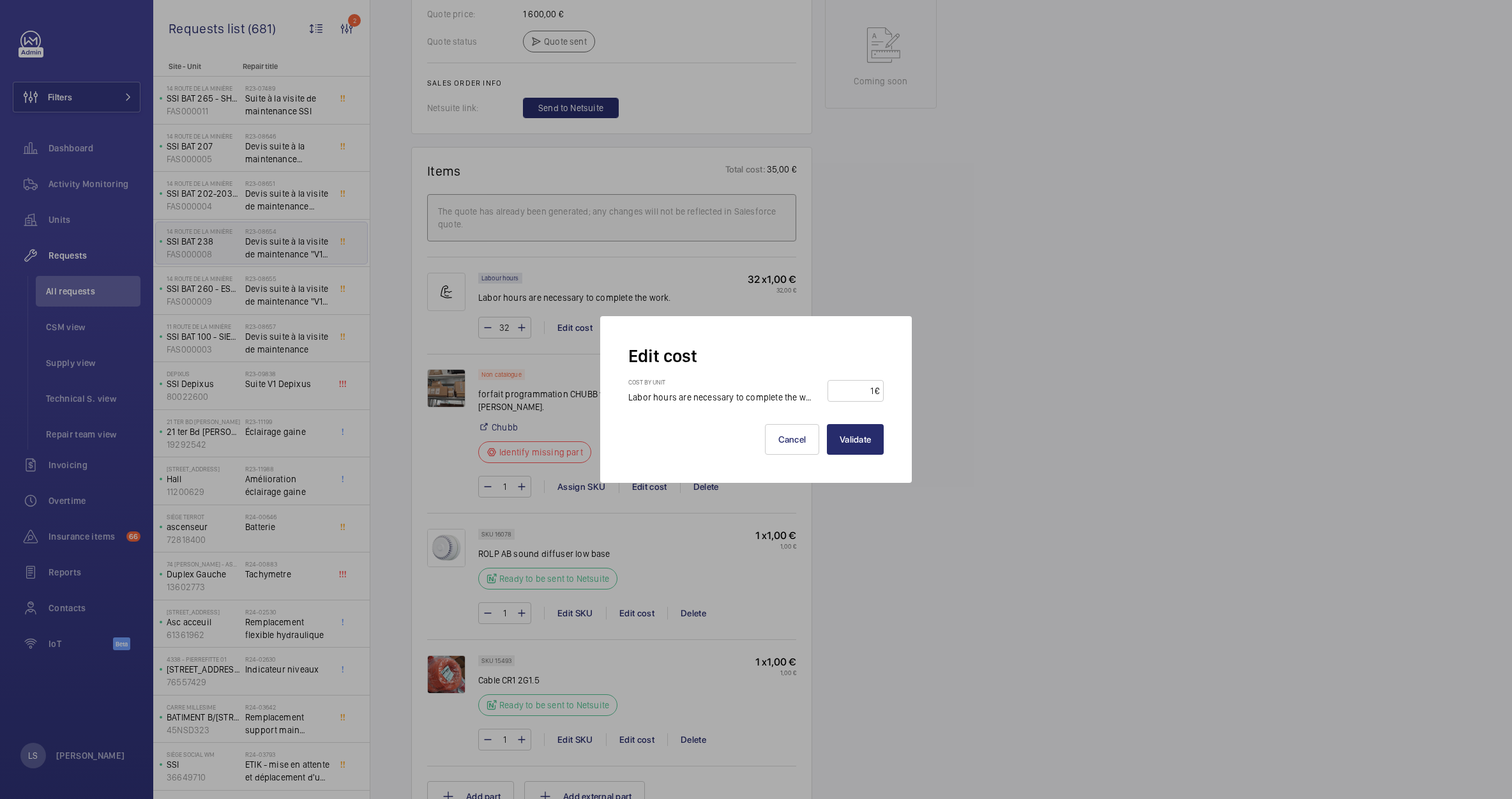
click at [1103, 337] on div at bounding box center [756, 400] width 1512 height 799
